Goal: Task Accomplishment & Management: Manage account settings

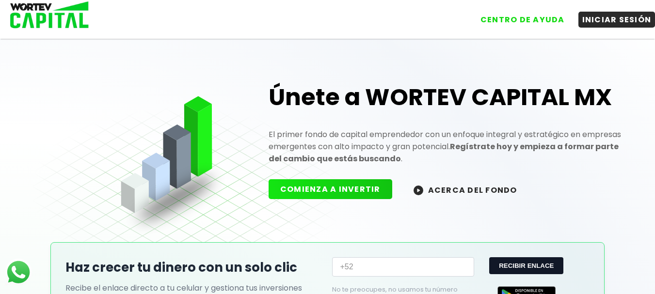
click at [357, 163] on strong "Regístrate hoy y empieza a formar parte del cambio que estás buscando" at bounding box center [444, 152] width 350 height 23
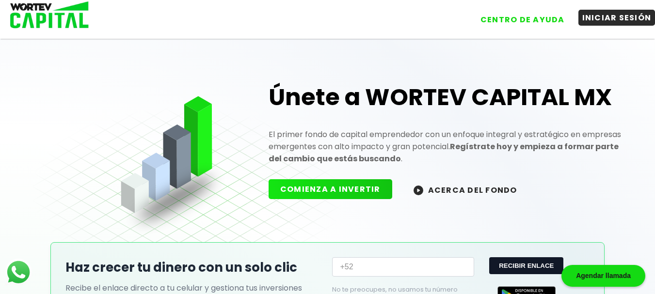
click at [590, 18] on button "INICIAR SESIÓN" at bounding box center [617, 18] width 77 height 16
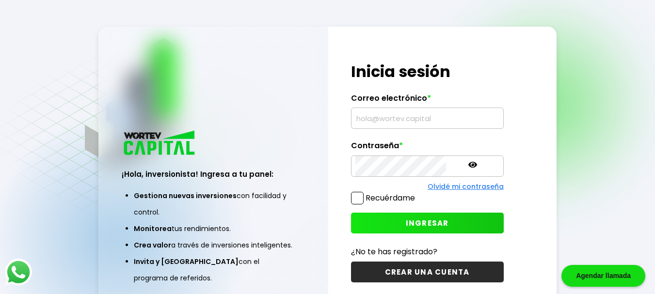
type input "[EMAIL_ADDRESS][DOMAIN_NAME]"
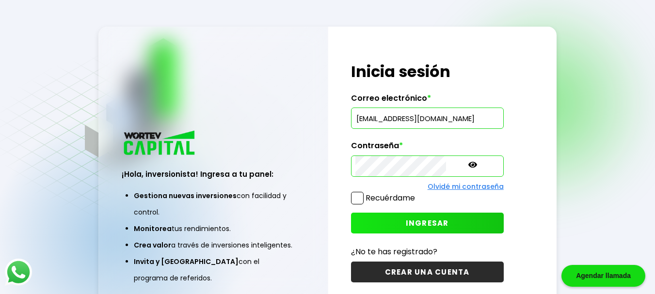
click at [380, 222] on button "INGRESAR" at bounding box center [427, 223] width 153 height 21
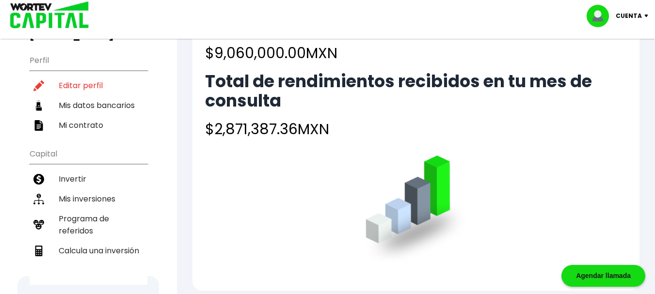
scroll to position [116, 0]
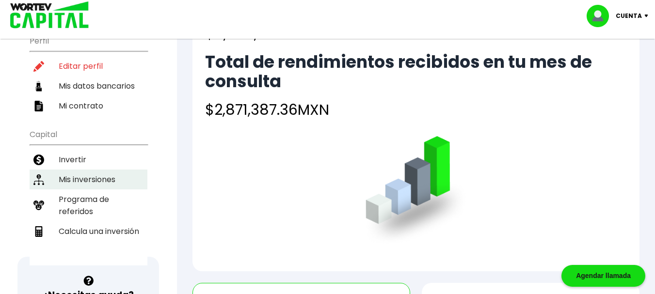
click at [88, 170] on li "Mis inversiones" at bounding box center [89, 180] width 118 height 20
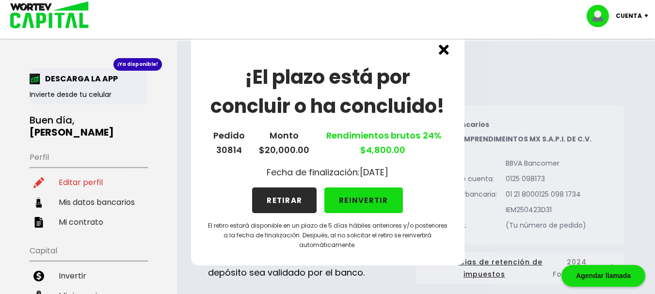
click at [412, 199] on div "¡El plazo está por concluir o ha concluido! Pedido 30814 Monto $20,000.00 Rendi…" at bounding box center [328, 147] width 274 height 237
click at [356, 201] on button "REINVERTIR" at bounding box center [364, 201] width 79 height 26
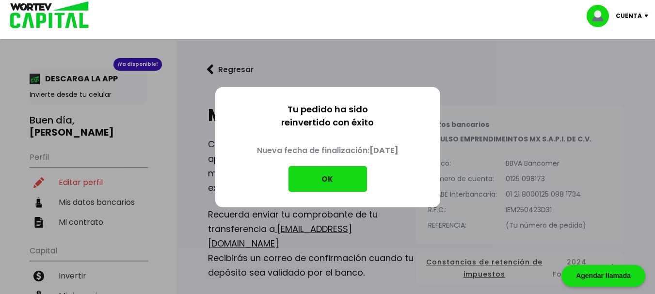
click at [334, 180] on button "OK" at bounding box center [328, 179] width 79 height 26
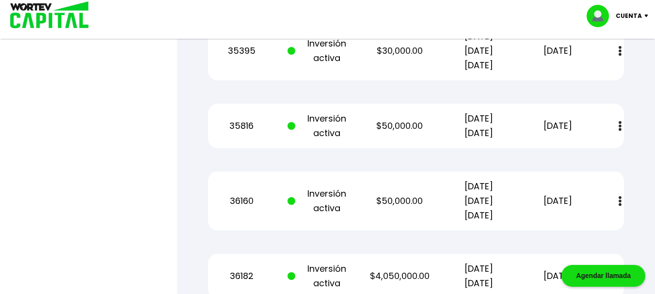
scroll to position [3125, 0]
